Goal: Task Accomplishment & Management: Manage account settings

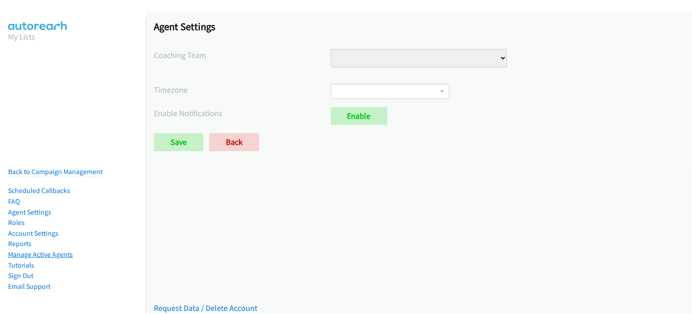
click at [40, 250] on link "Manage Active Agents" at bounding box center [40, 254] width 65 height 9
